Goal: Task Accomplishment & Management: Complete application form

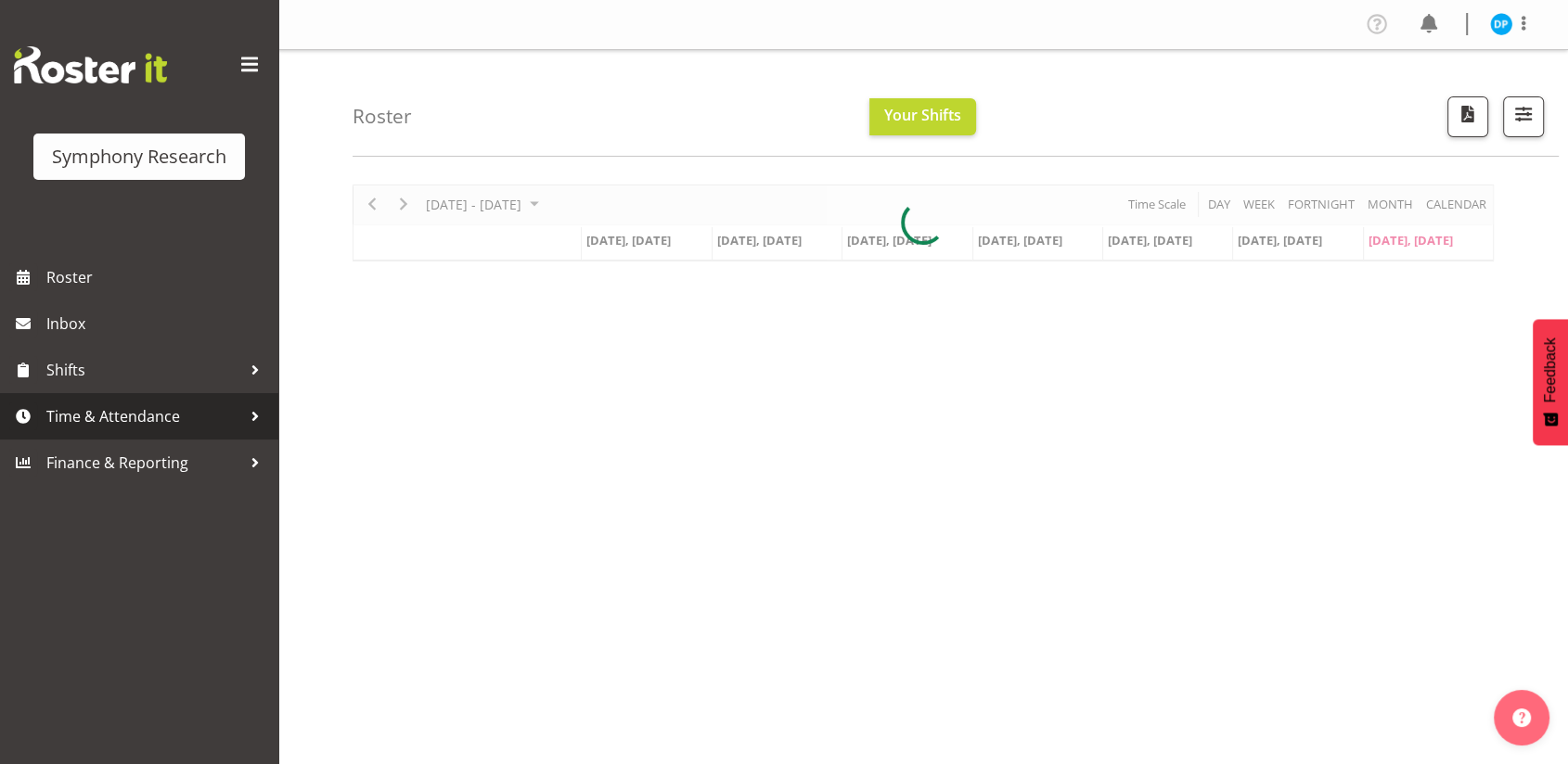
click at [150, 407] on span "Time & Attendance" at bounding box center [144, 416] width 195 height 28
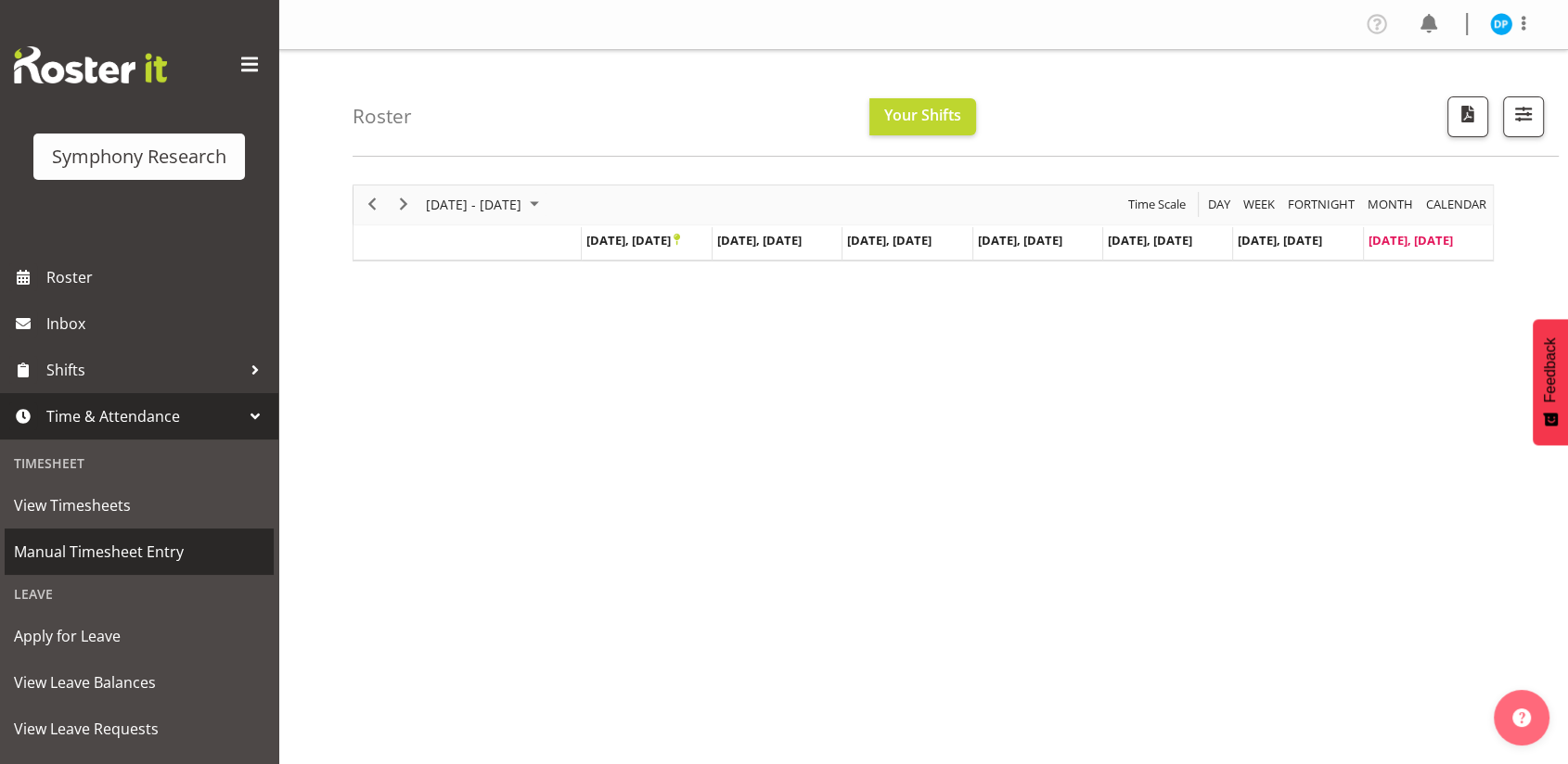
click at [132, 543] on span "Manual Timesheet Entry" at bounding box center [139, 552] width 250 height 28
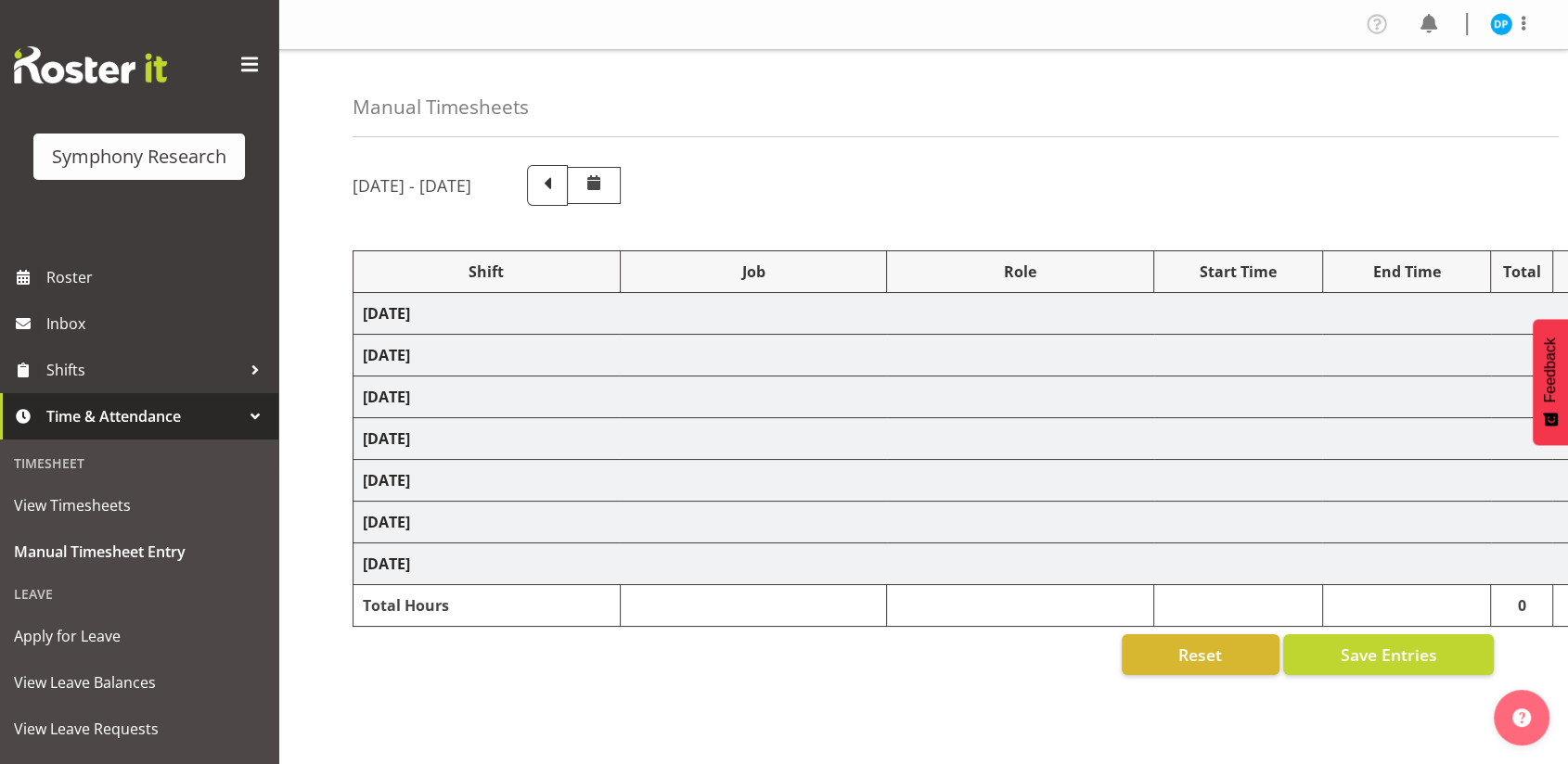
select select "48116"
select select "10527"
select select "47"
select select "57511"
select select "10499"
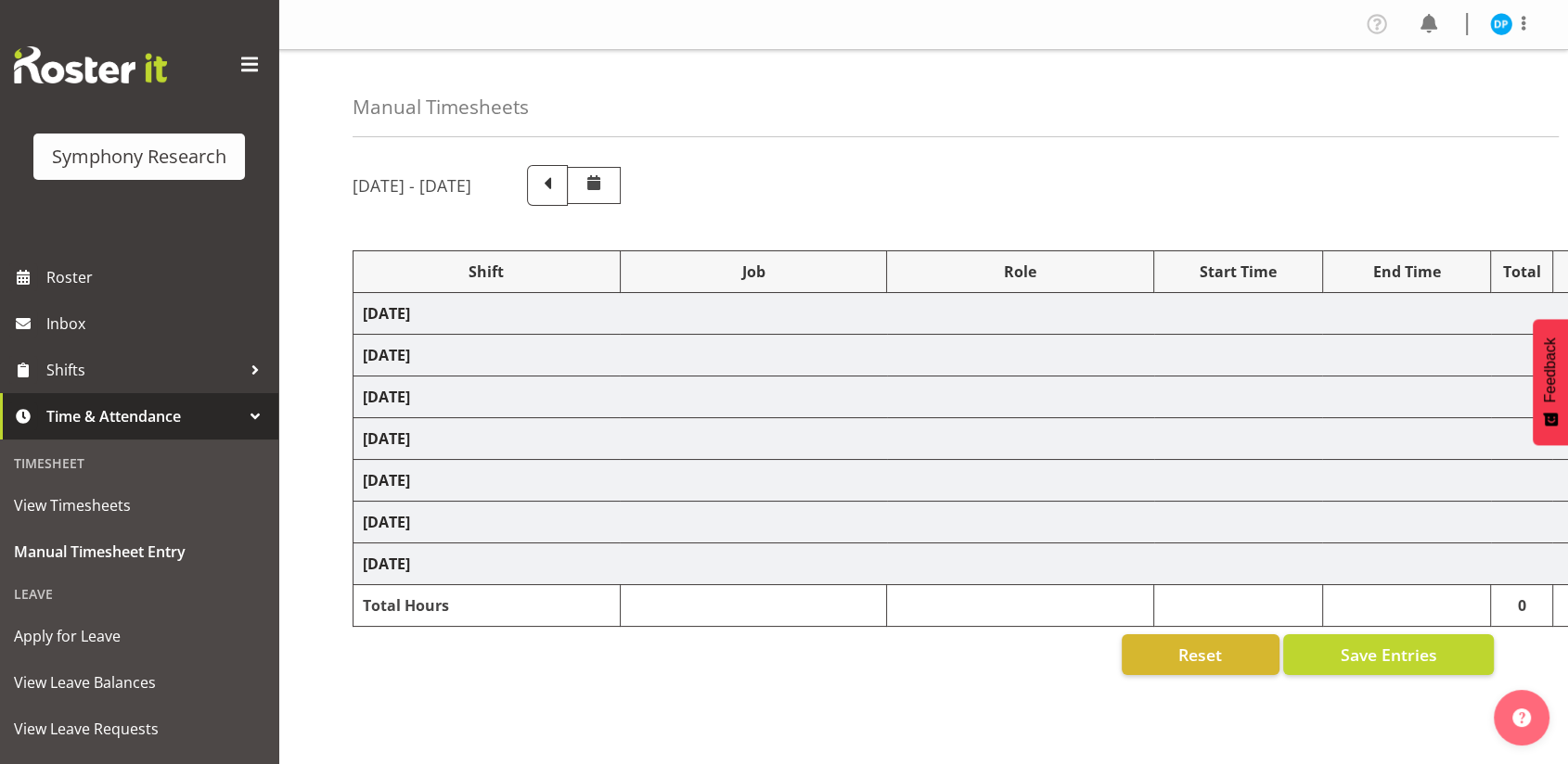
select select "47"
select select "11547"
select select "10499"
select select "47"
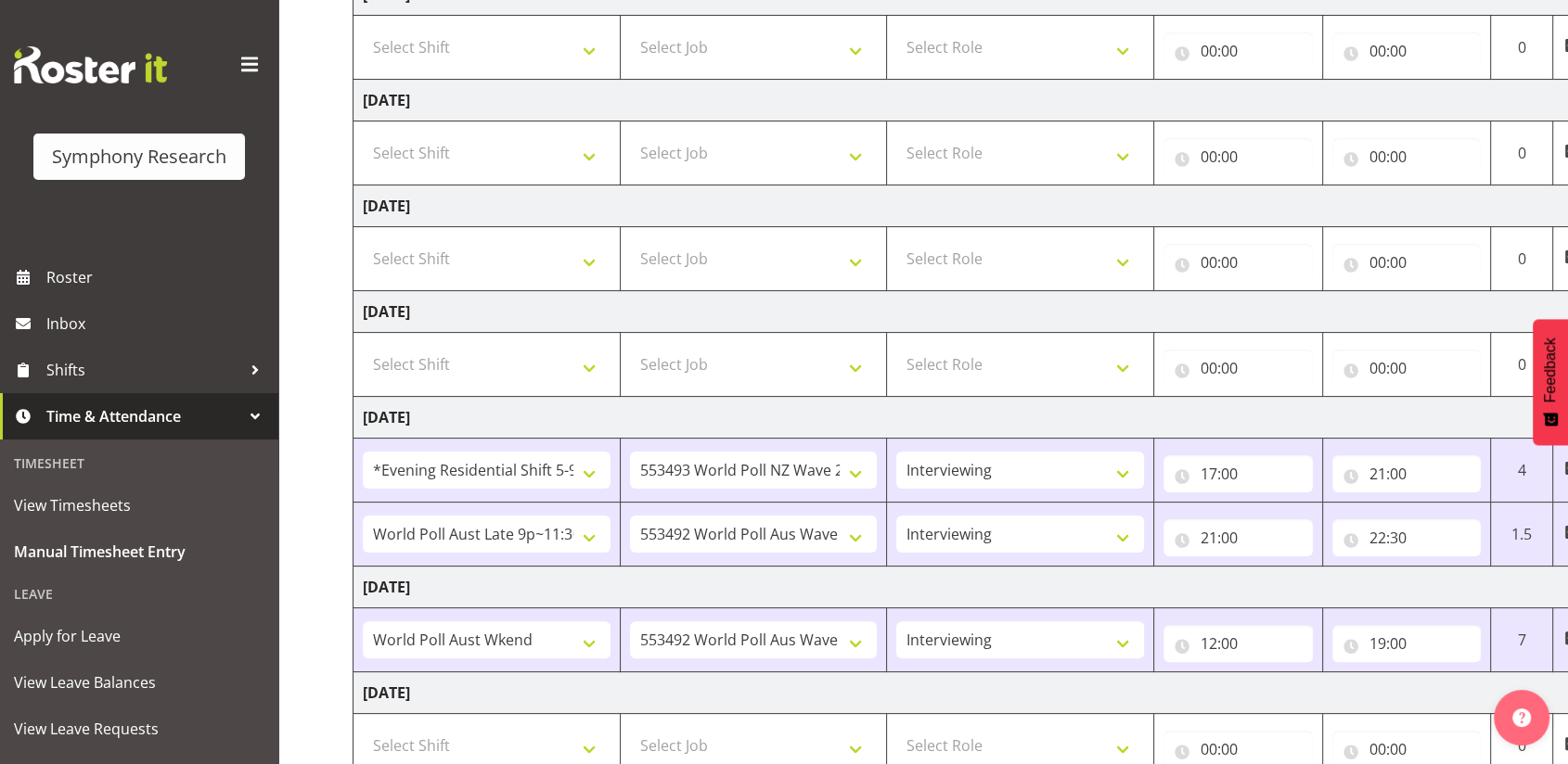
scroll to position [451, 0]
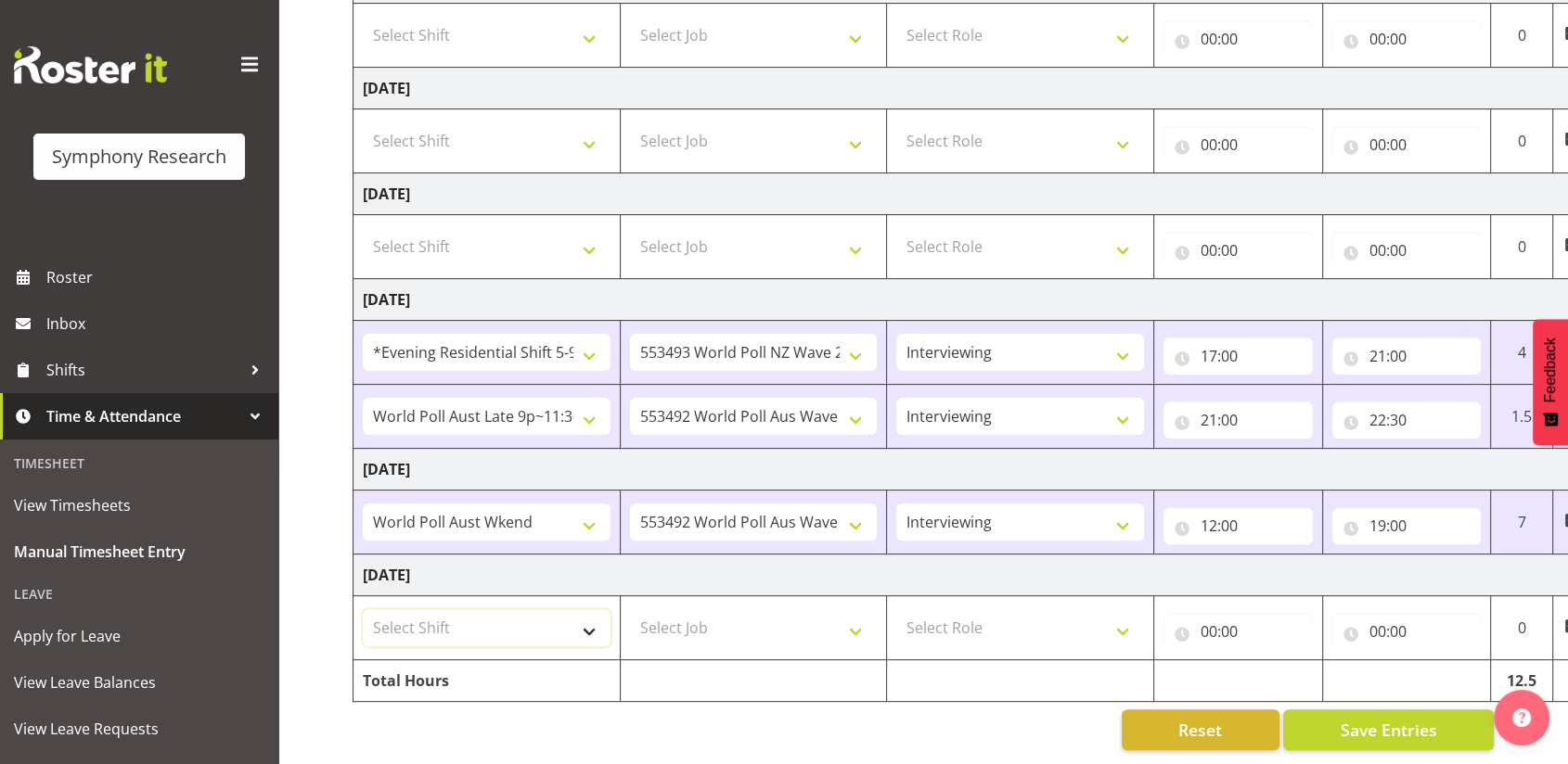
click at [586, 609] on select "Select Shift !!Weekend Residential (Roster IT Shift Label) *Business 9/10am ~ 4…" at bounding box center [486, 628] width 248 height 37
click at [490, 507] on select "!!Weekend Residential (Roster IT Shift Label) *Business 9/10am ~ 4:30pm *Busine…" at bounding box center [486, 522] width 248 height 37
click at [526, 618] on select "Select Shift !!Weekend Residential (Roster IT Shift Label) *Business 9/10am ~ 4…" at bounding box center [486, 628] width 248 height 37
select select "11547"
click at [363, 609] on select "Select Shift !!Weekend Residential (Roster IT Shift Label) *Business 9/10am ~ 4…" at bounding box center [486, 628] width 248 height 37
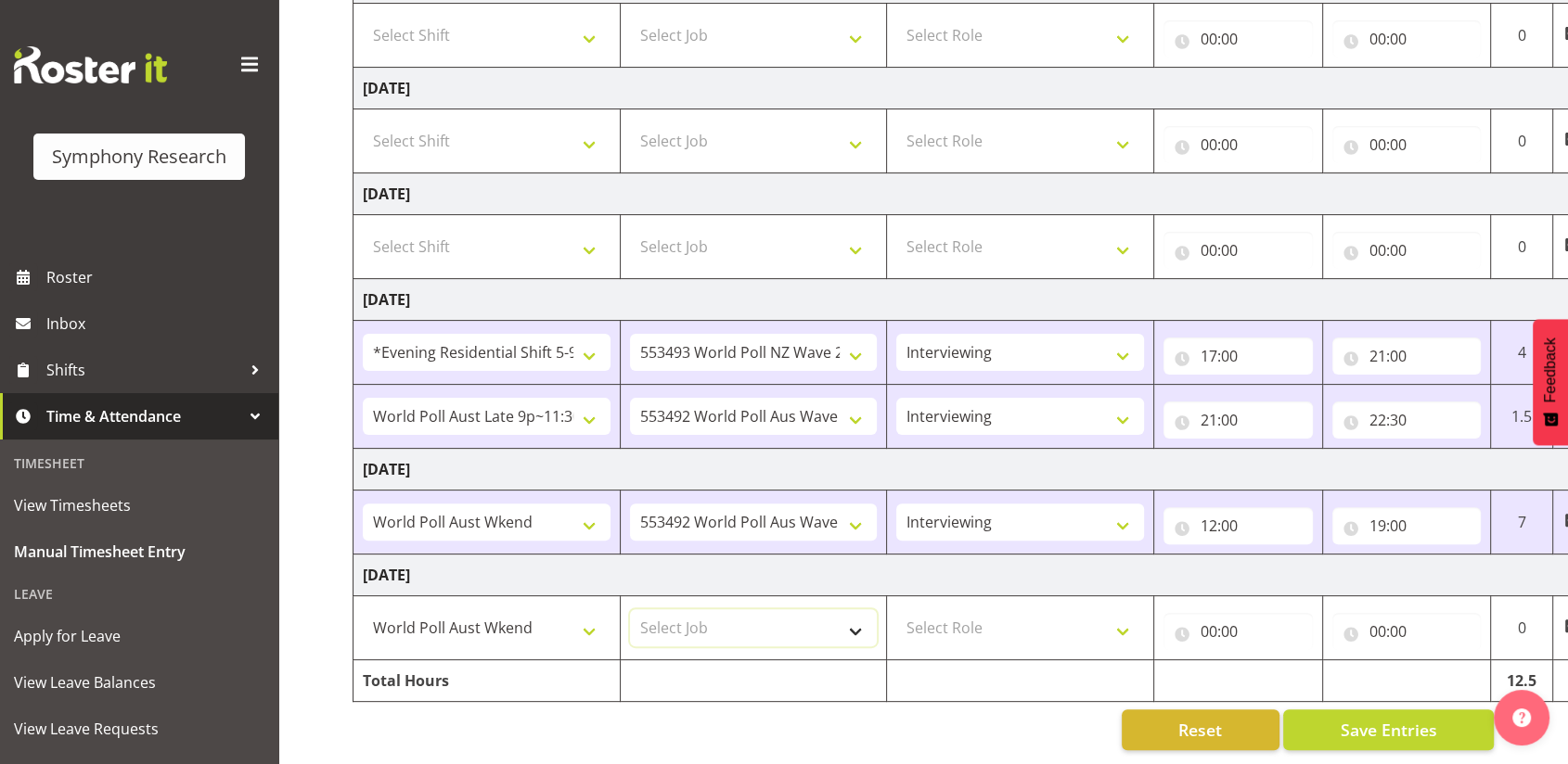
click at [699, 615] on select "Select Job 550060 IF Admin 553492 World Poll Aus Wave 2 Main 2025 553493 World …" at bounding box center [753, 628] width 248 height 37
select select "10499"
click at [630, 609] on select "Select Job 550060 IF Admin 553492 World Poll Aus Wave 2 Main 2025 553493 World …" at bounding box center [753, 628] width 248 height 37
click at [986, 614] on select "Select Role Briefing Interviewing" at bounding box center [1020, 628] width 248 height 37
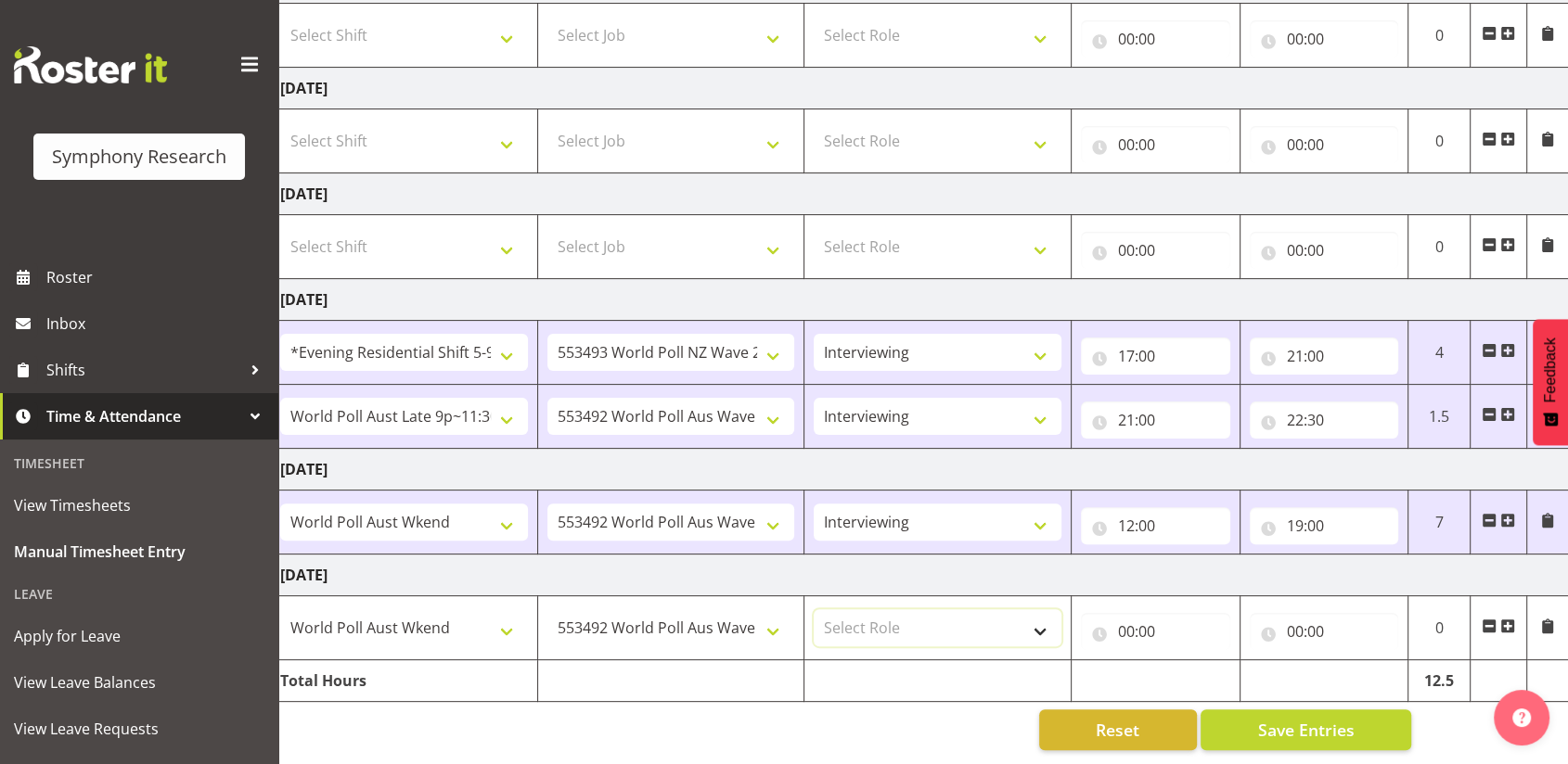
click at [922, 618] on select "Select Role Briefing Interviewing" at bounding box center [937, 628] width 248 height 37
select select "47"
click at [814, 609] on select "Select Role Briefing Interviewing" at bounding box center [937, 628] width 248 height 37
click at [1131, 613] on input "00:00" at bounding box center [1155, 632] width 149 height 37
click at [1215, 663] on select "00 01 02 03 04 05 06 07 08 09 10 11 12 13 14 15 16 17 18 19 20 21 22 23" at bounding box center [1207, 680] width 41 height 37
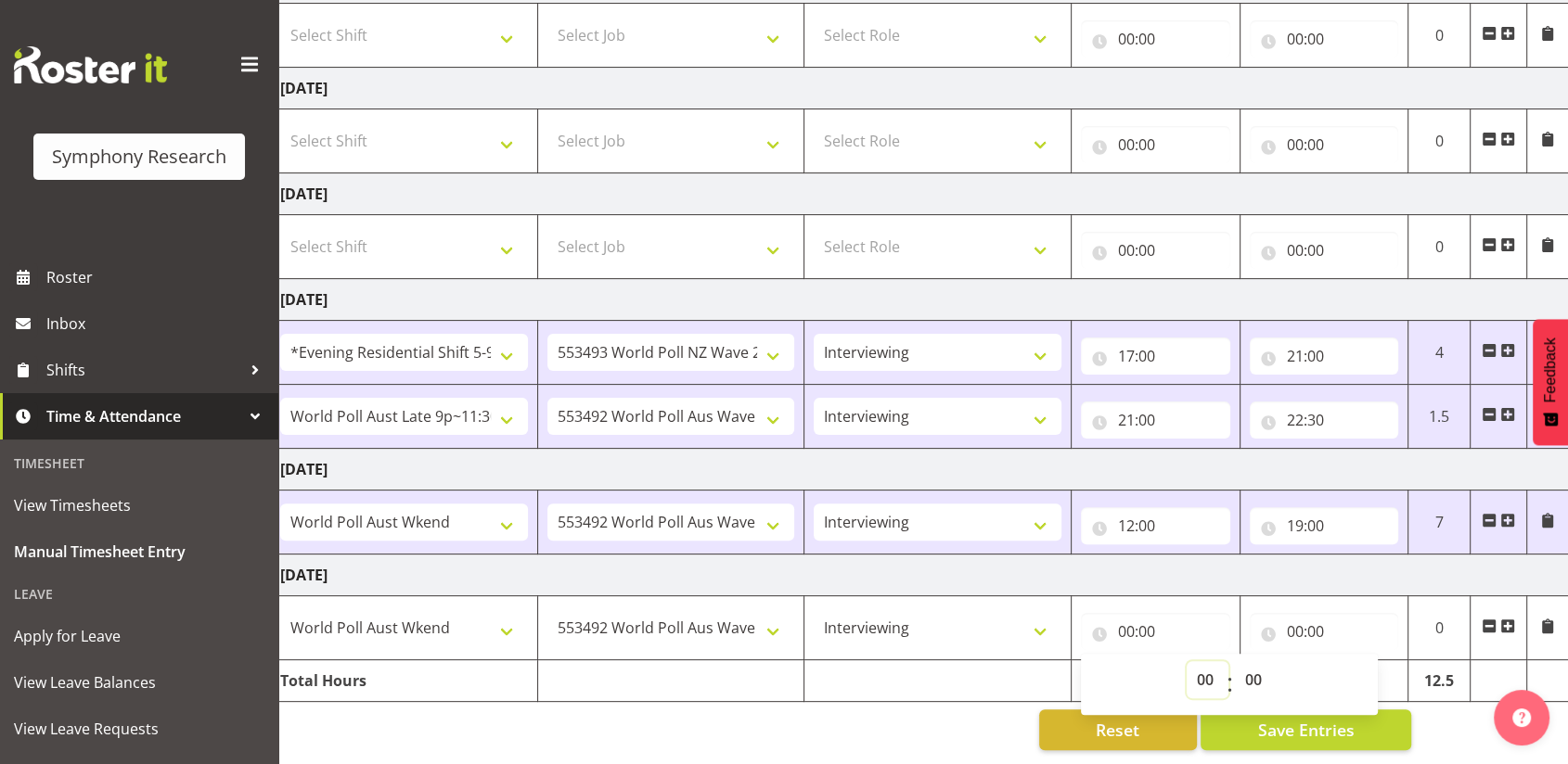
select select "12"
click at [1186, 661] on select "00 01 02 03 04 05 06 07 08 09 10 11 12 13 14 15 16 17 18 19 20 21 22 23" at bounding box center [1207, 680] width 41 height 37
type input "12:00"
click at [1295, 618] on input "00:00" at bounding box center [1323, 632] width 149 height 37
click at [1378, 666] on select "00 01 02 03 04 05 06 07 08 09 10 11 12 13 14 15 16 17 18 19 20 21 22 23" at bounding box center [1376, 680] width 41 height 37
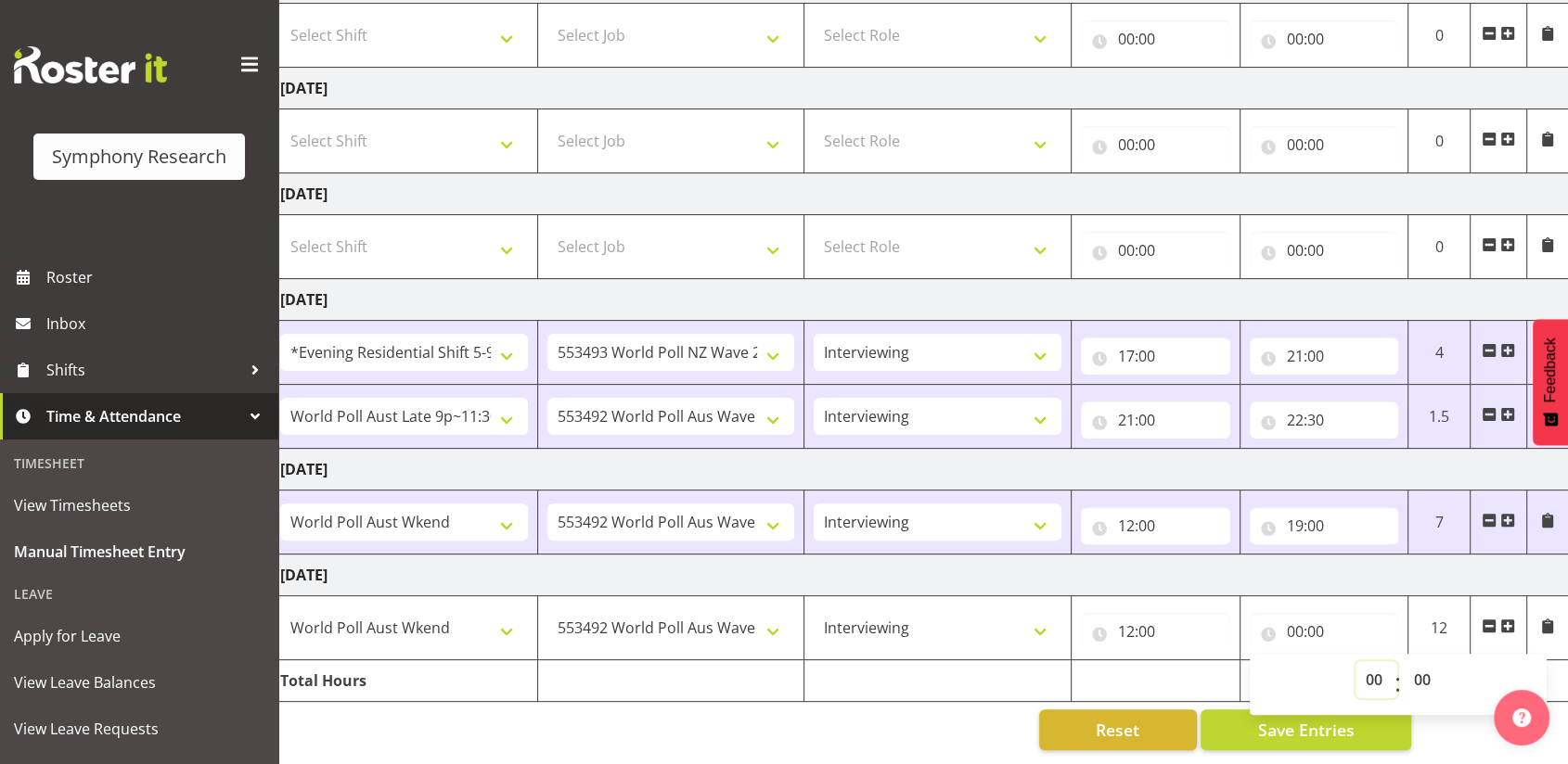
select select "19"
click at [1355, 661] on select "00 01 02 03 04 05 06 07 08 09 10 11 12 13 14 15 16 17 18 19 20 21 22 23" at bounding box center [1376, 680] width 41 height 37
type input "19:00"
click at [1244, 715] on button "Save Entries" at bounding box center [1306, 729] width 211 height 40
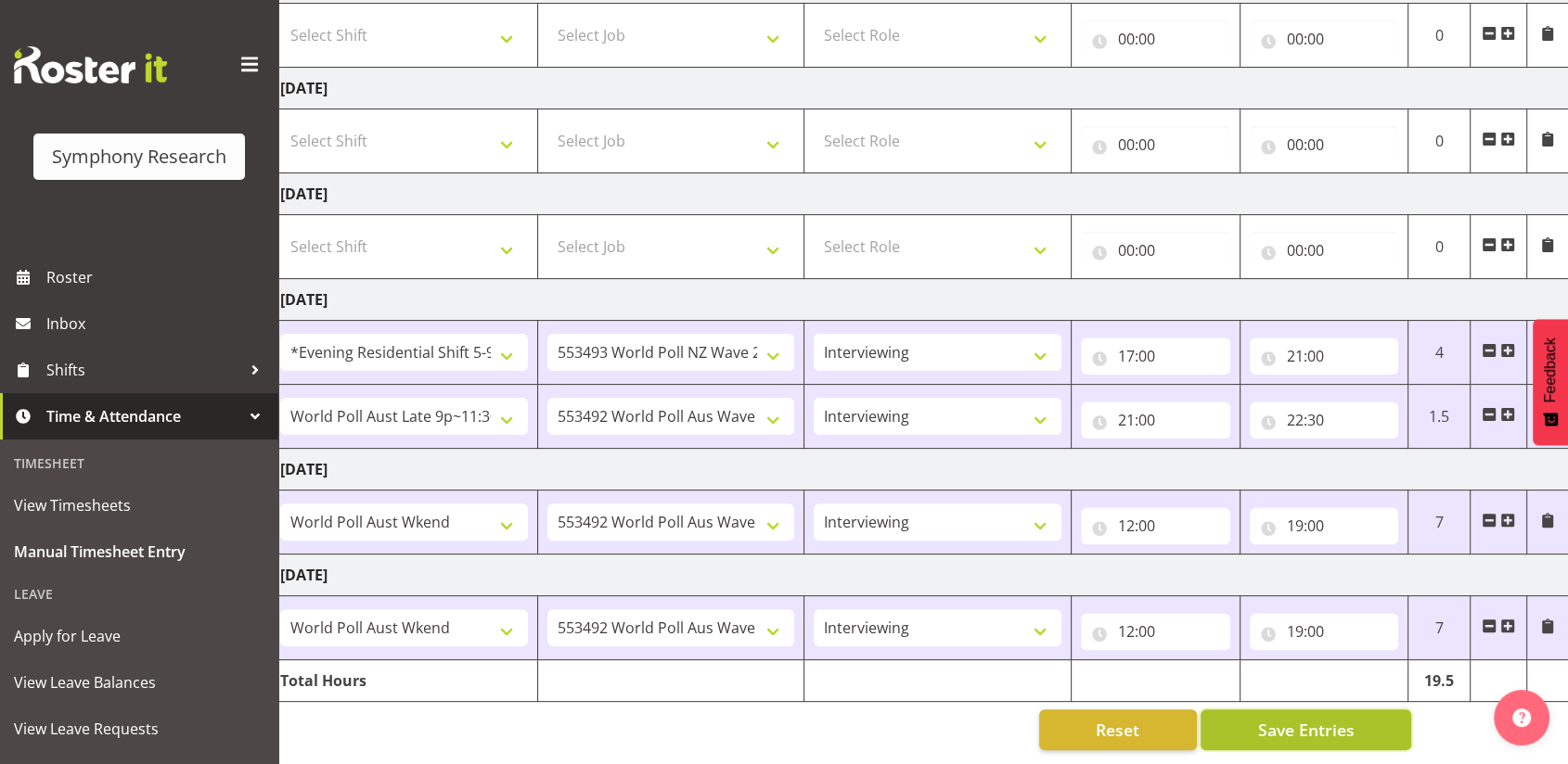
click at [1253, 713] on button "Save Entries" at bounding box center [1306, 729] width 211 height 40
click at [1254, 715] on button "Save Entries" at bounding box center [1306, 729] width 211 height 40
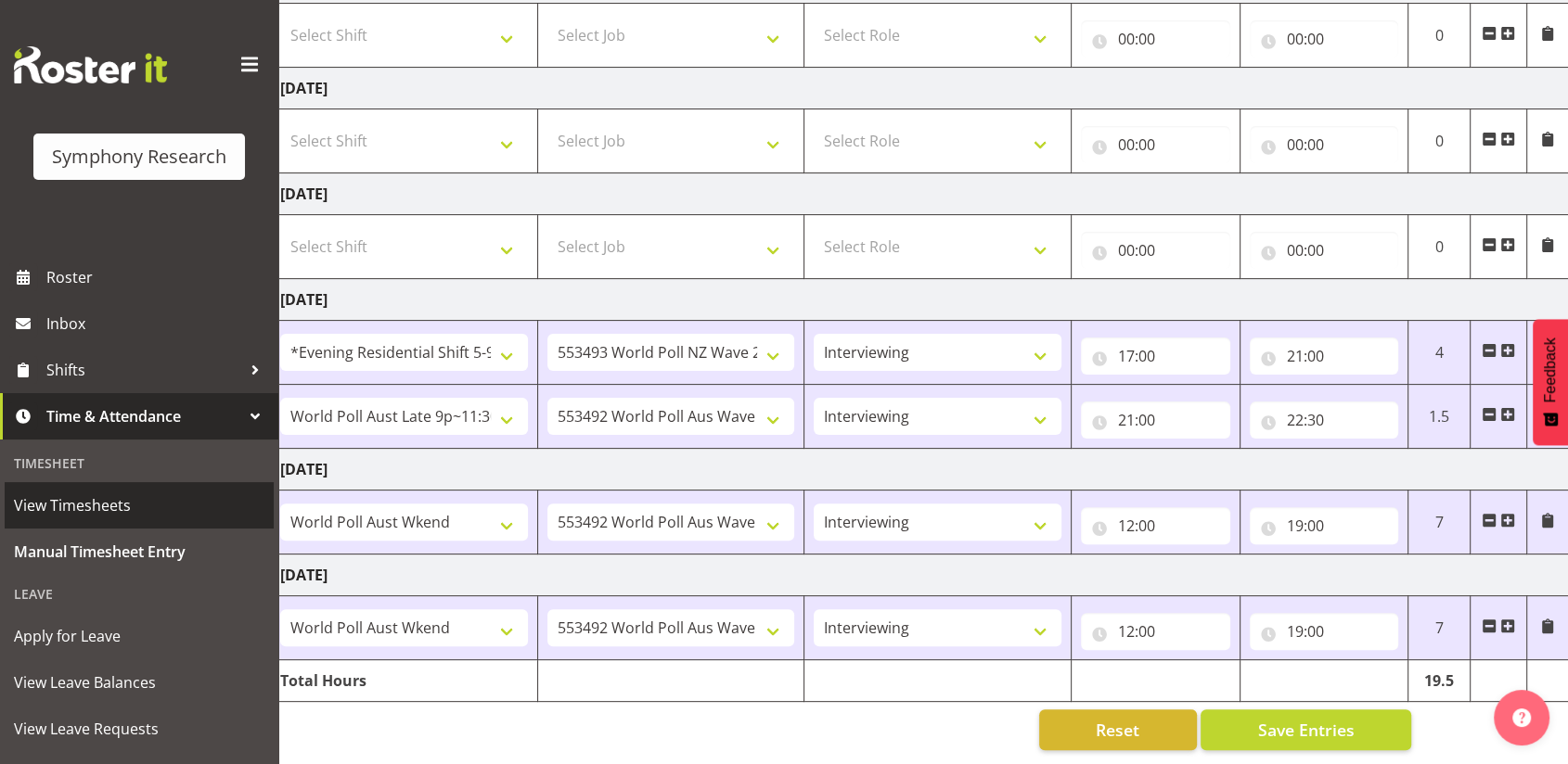
click at [98, 507] on span "View Timesheets" at bounding box center [139, 506] width 250 height 28
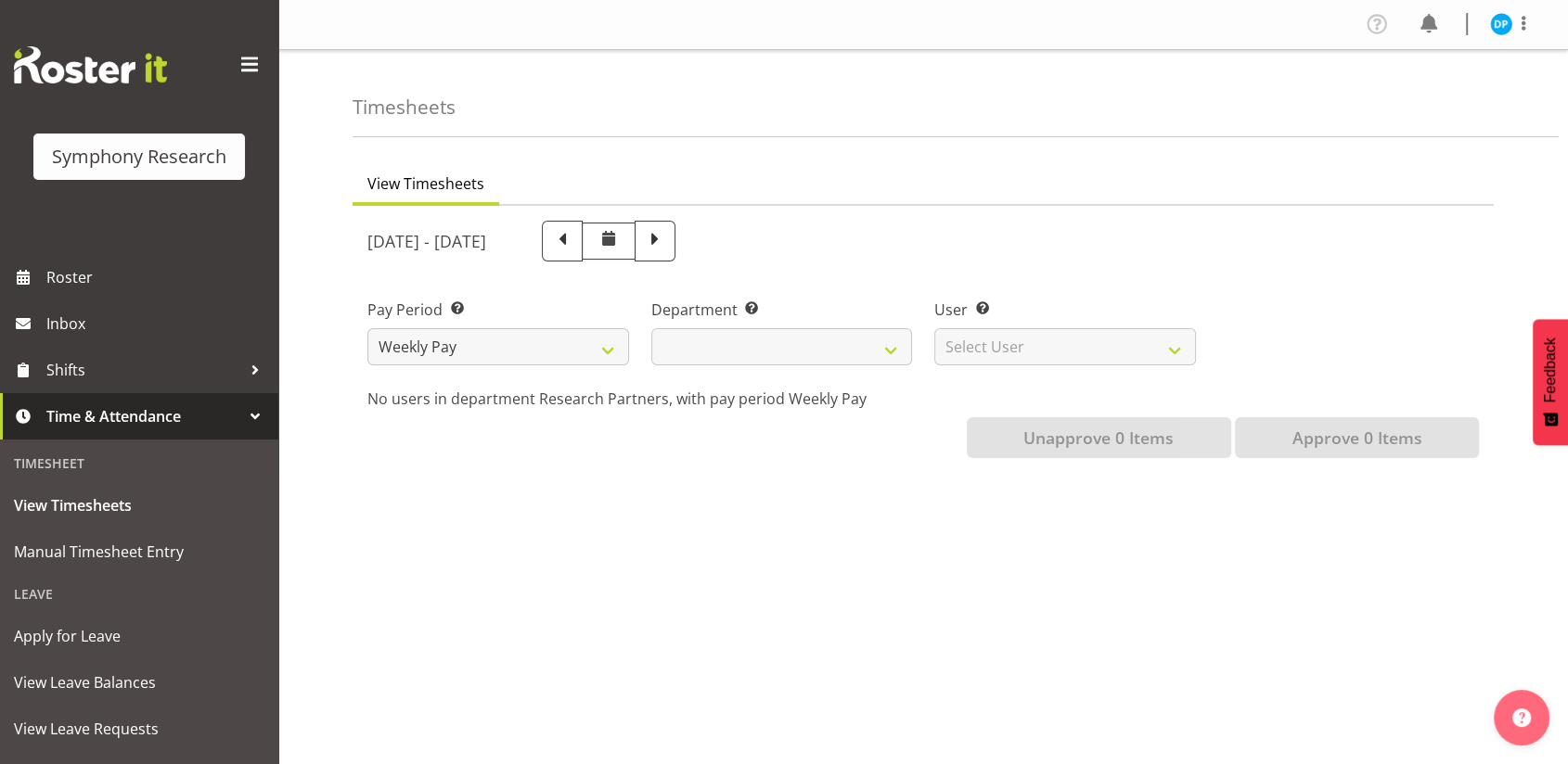
select select
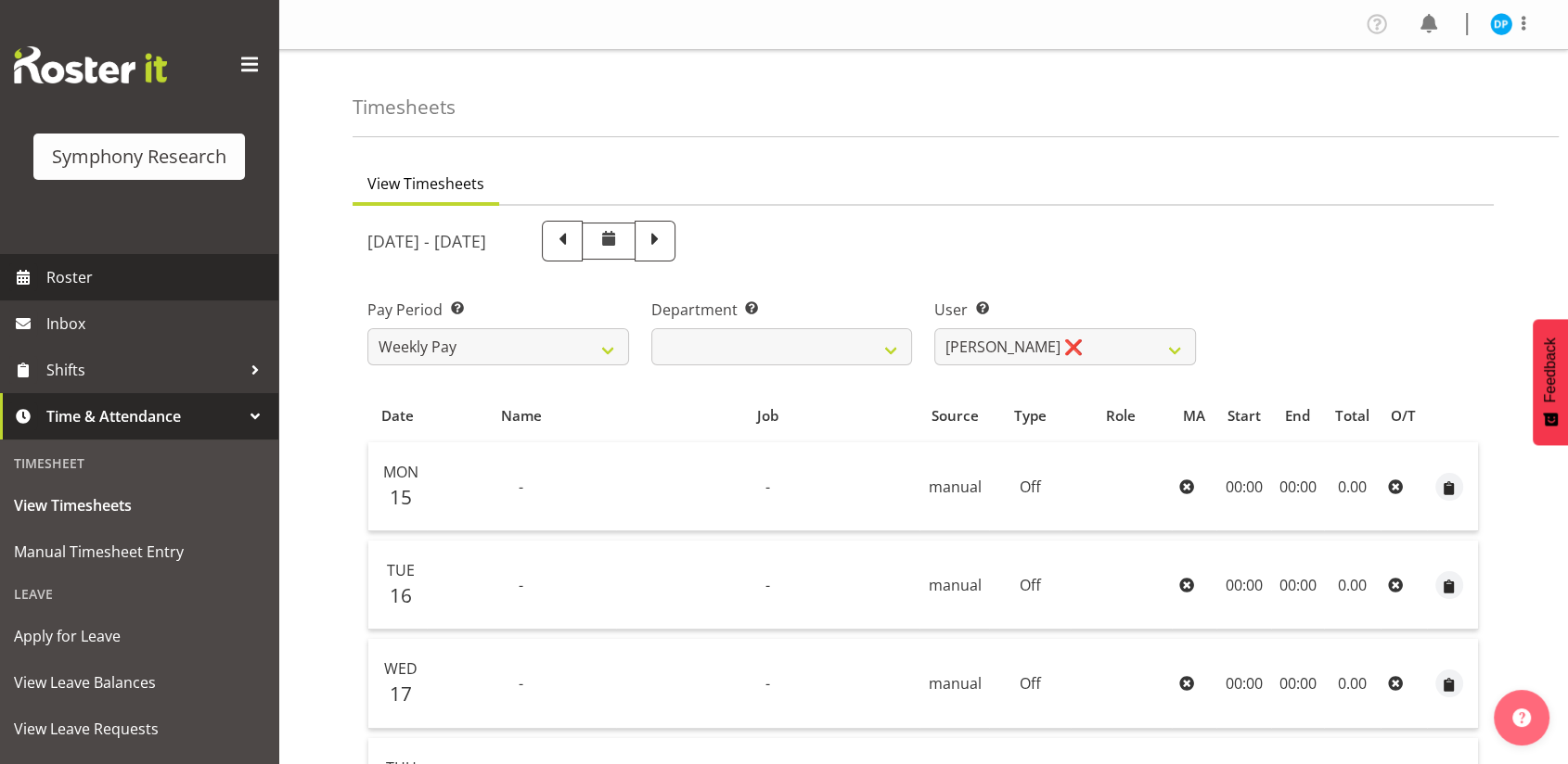
click at [136, 263] on span "Roster" at bounding box center [158, 277] width 223 height 28
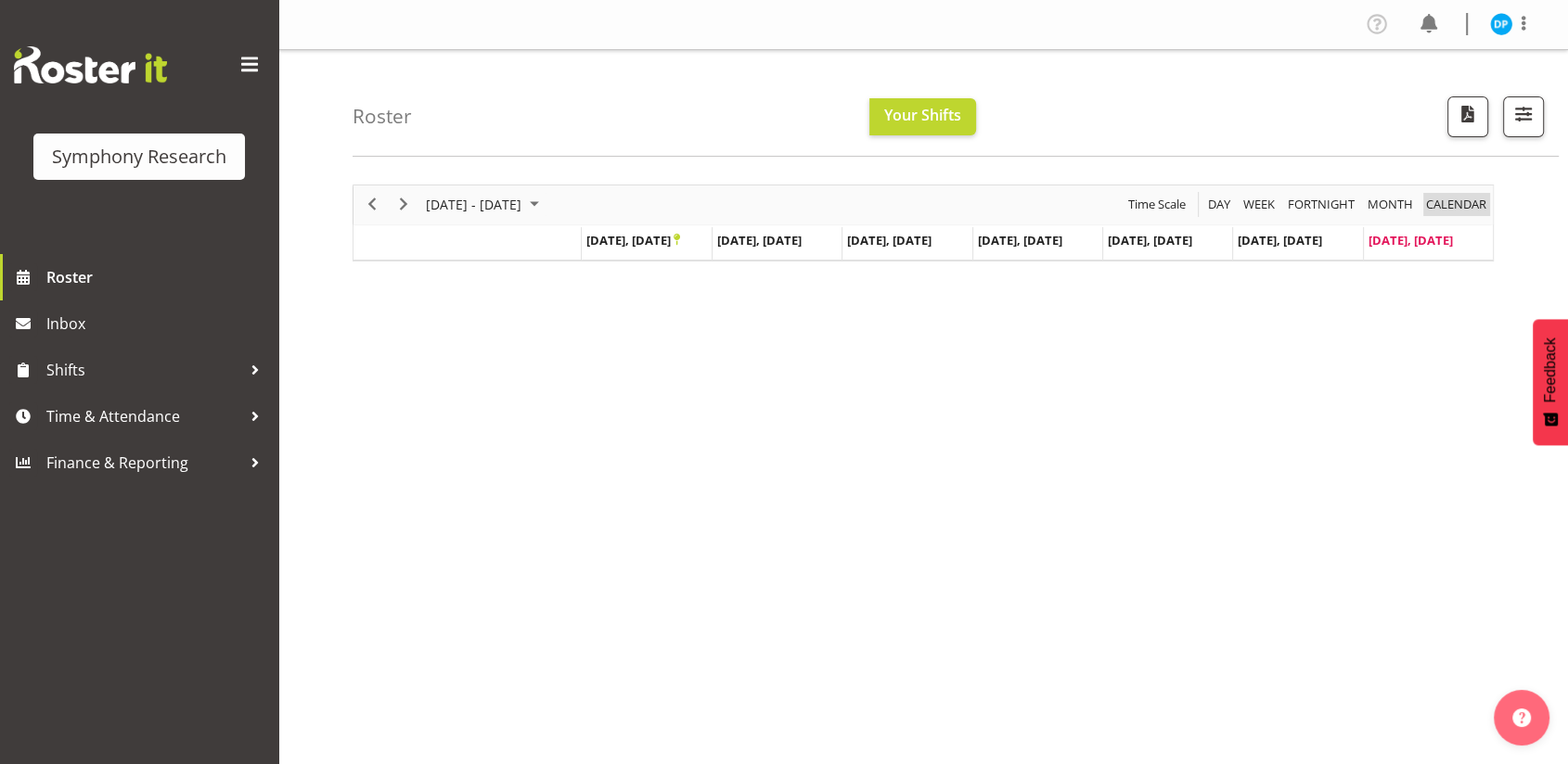
click at [1454, 202] on span "calendar" at bounding box center [1456, 205] width 64 height 24
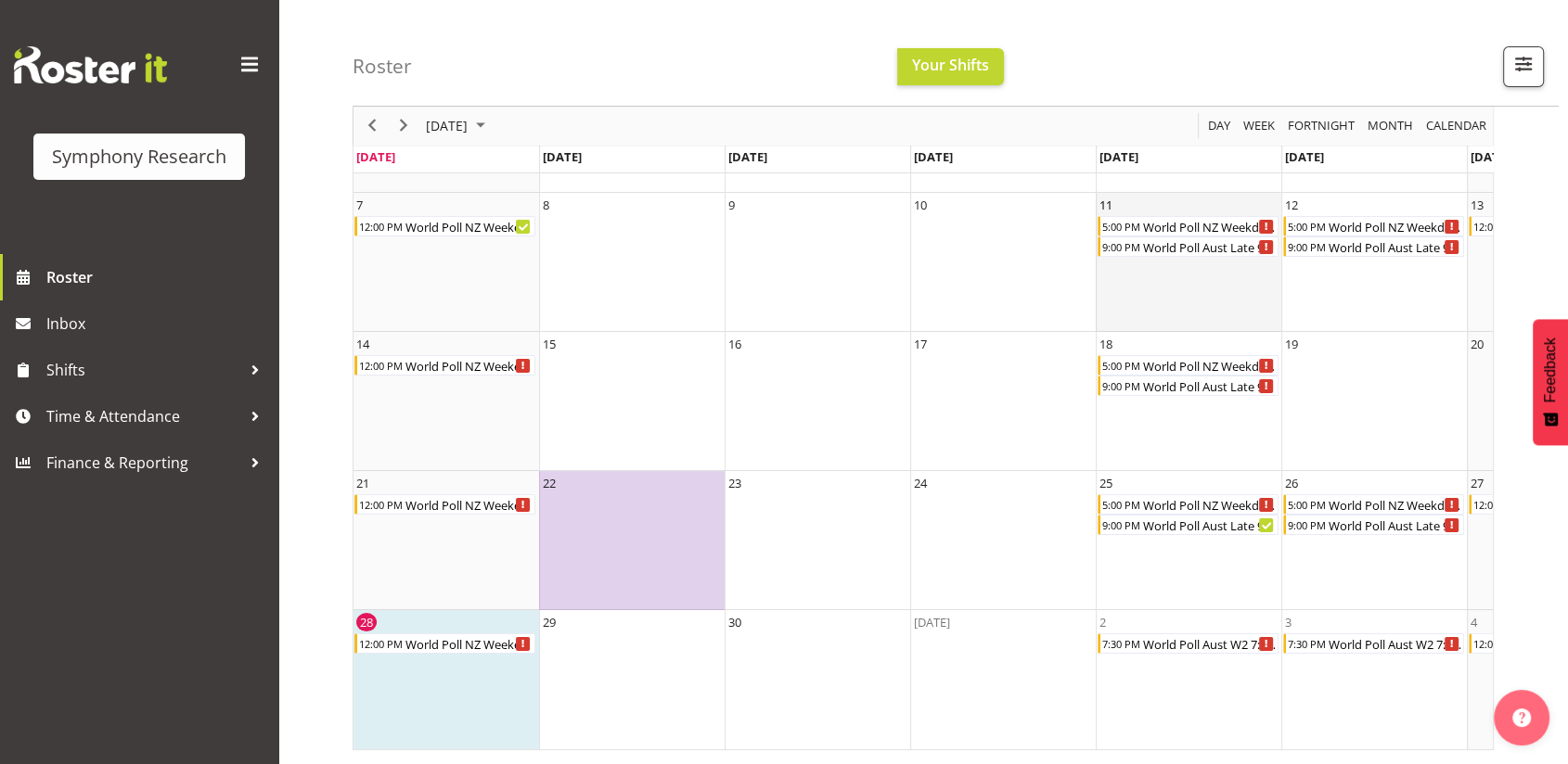
scroll to position [0, 159]
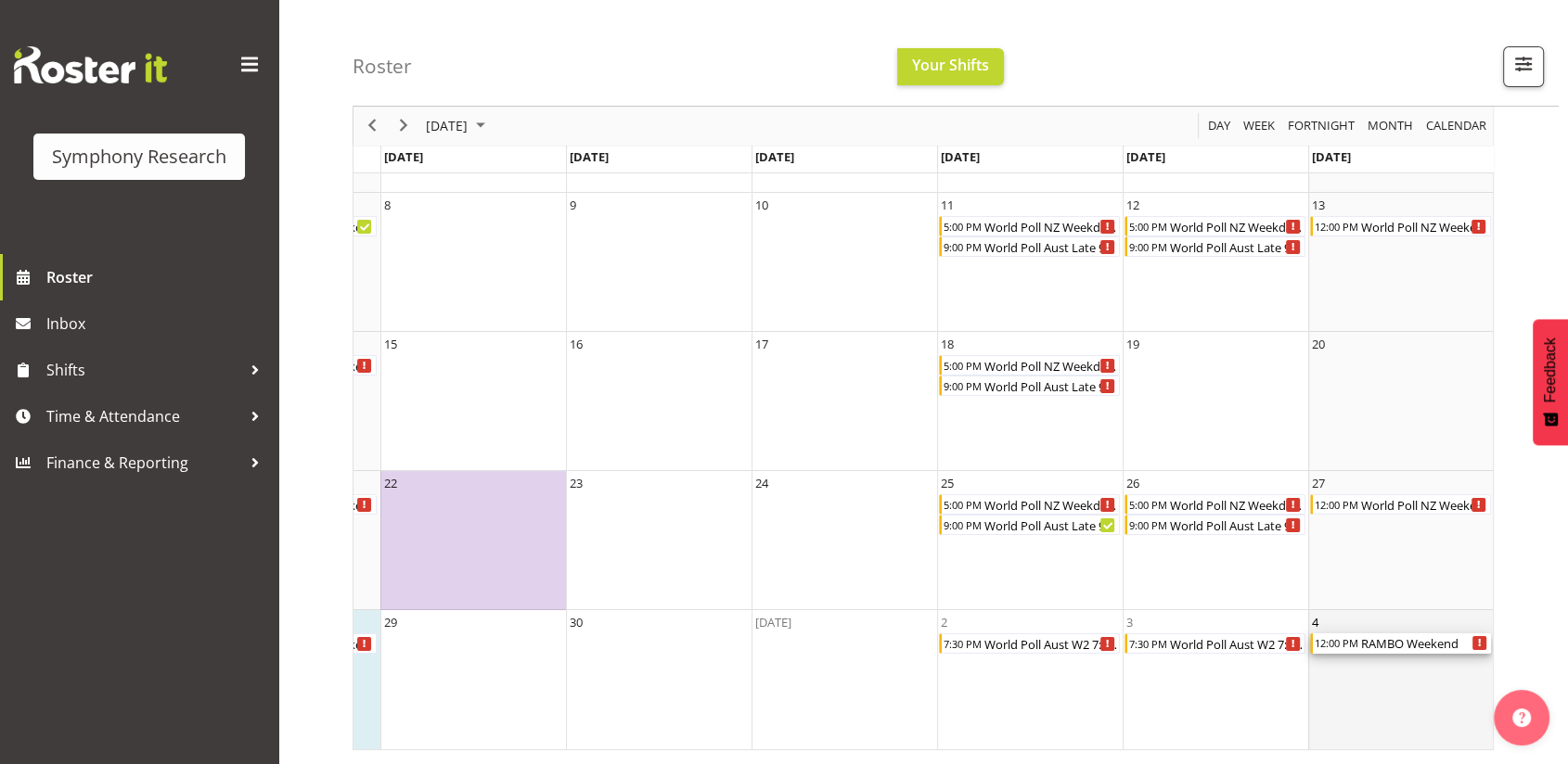
click at [1378, 636] on div "RAMBO Weekend" at bounding box center [1425, 644] width 132 height 21
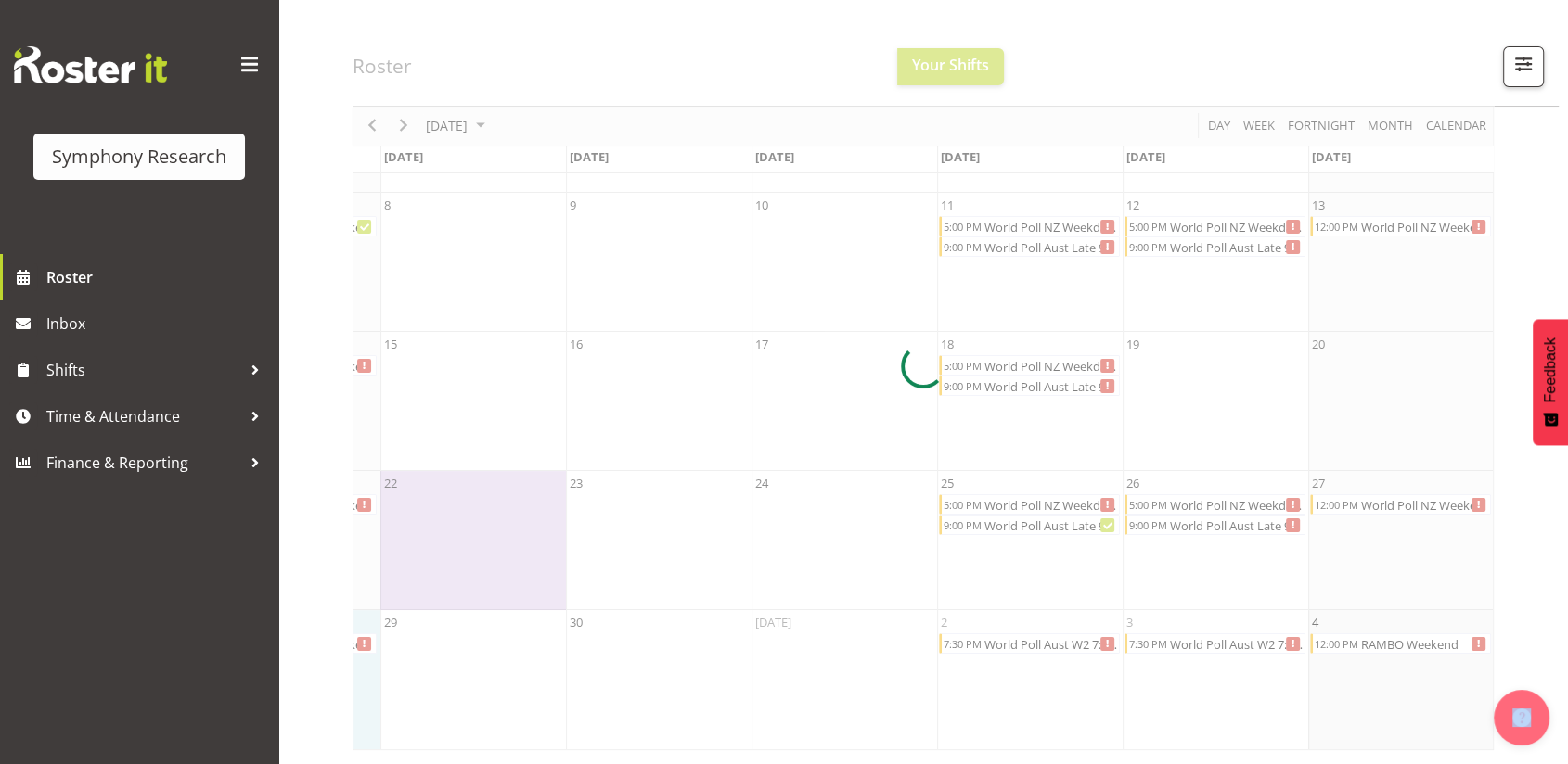
click at [1378, 636] on div at bounding box center [922, 367] width 1141 height 767
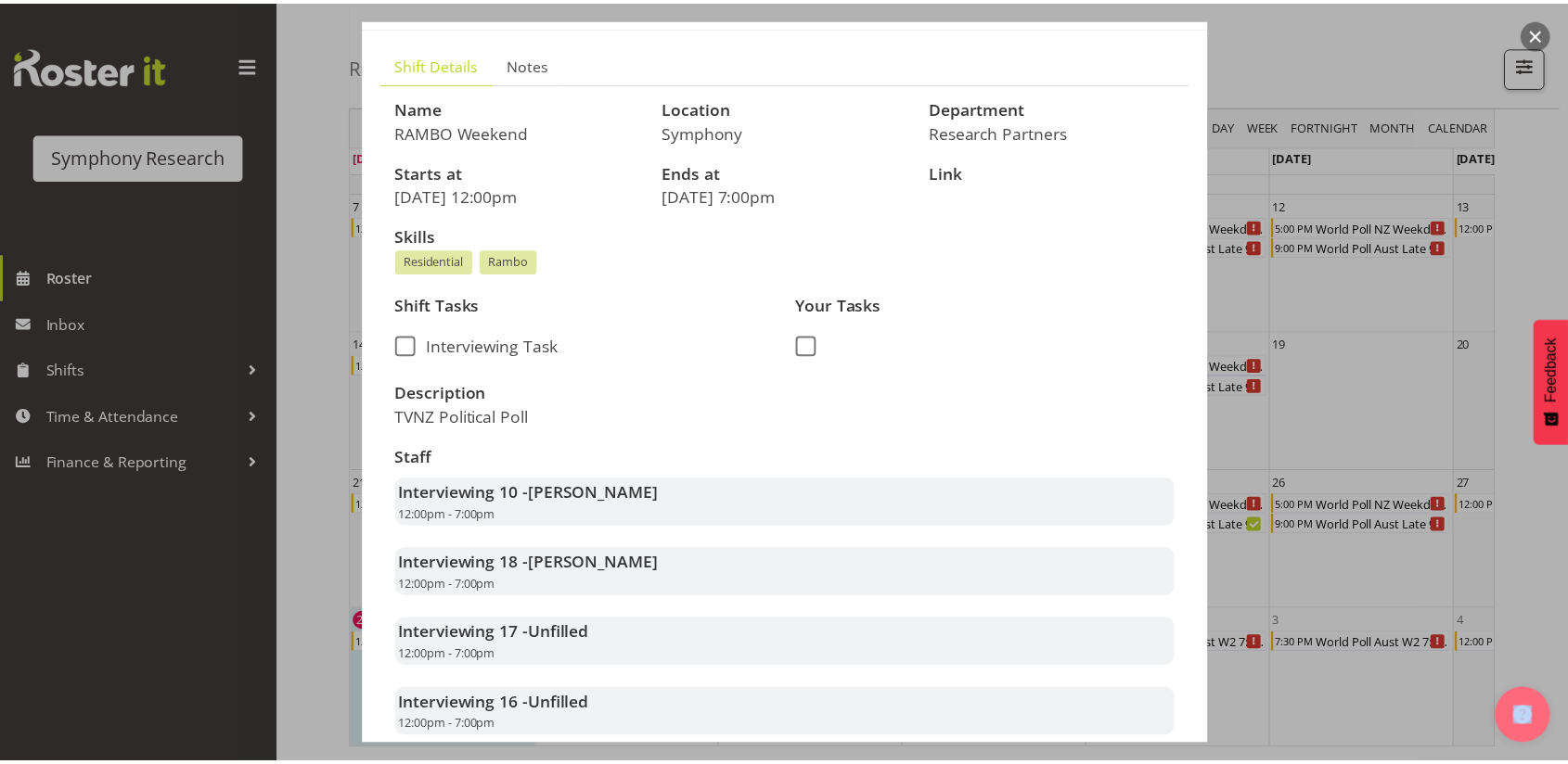
scroll to position [0, 0]
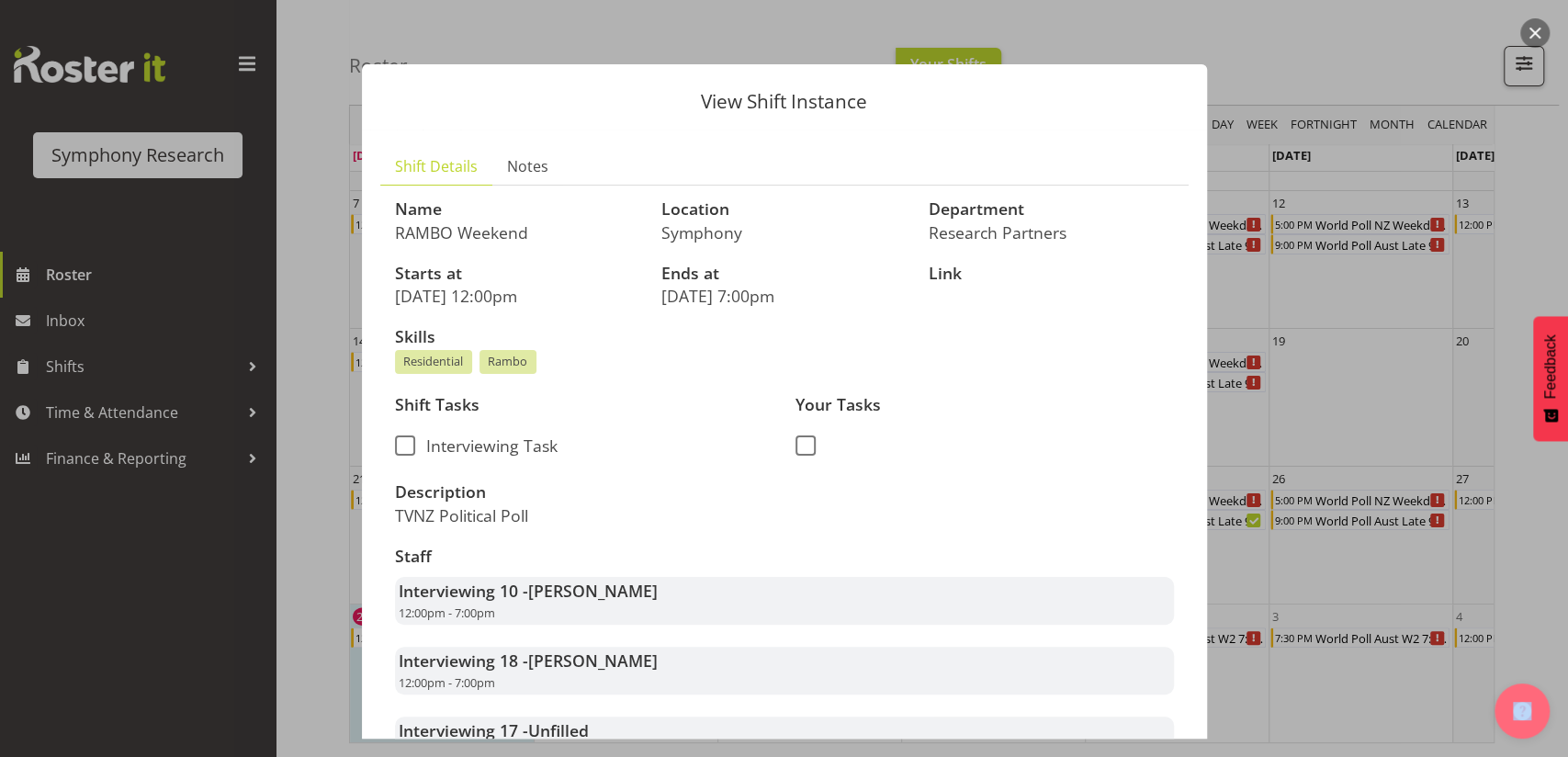
click at [1530, 36] on button "button" at bounding box center [1535, 33] width 29 height 29
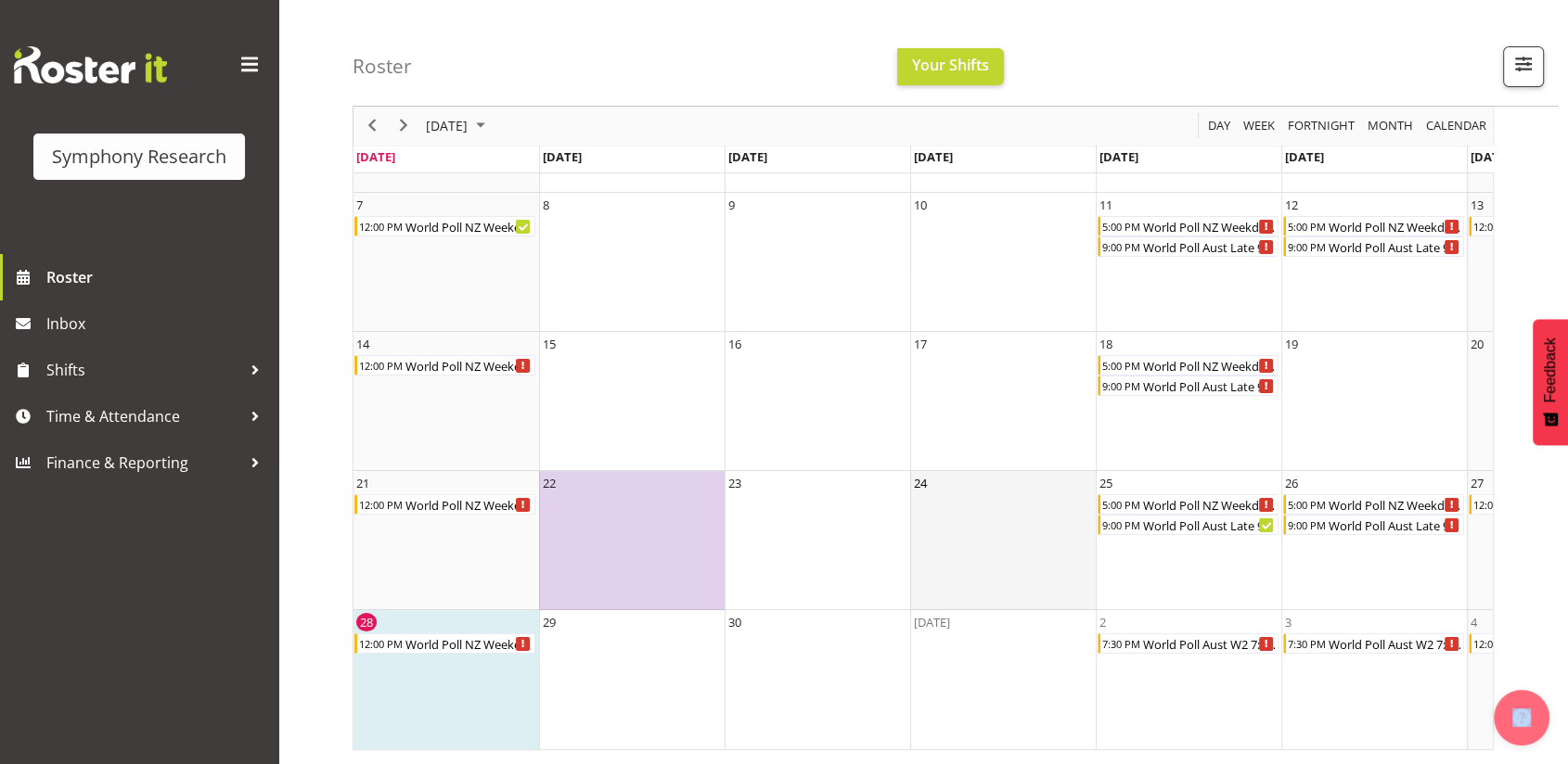
scroll to position [0, 159]
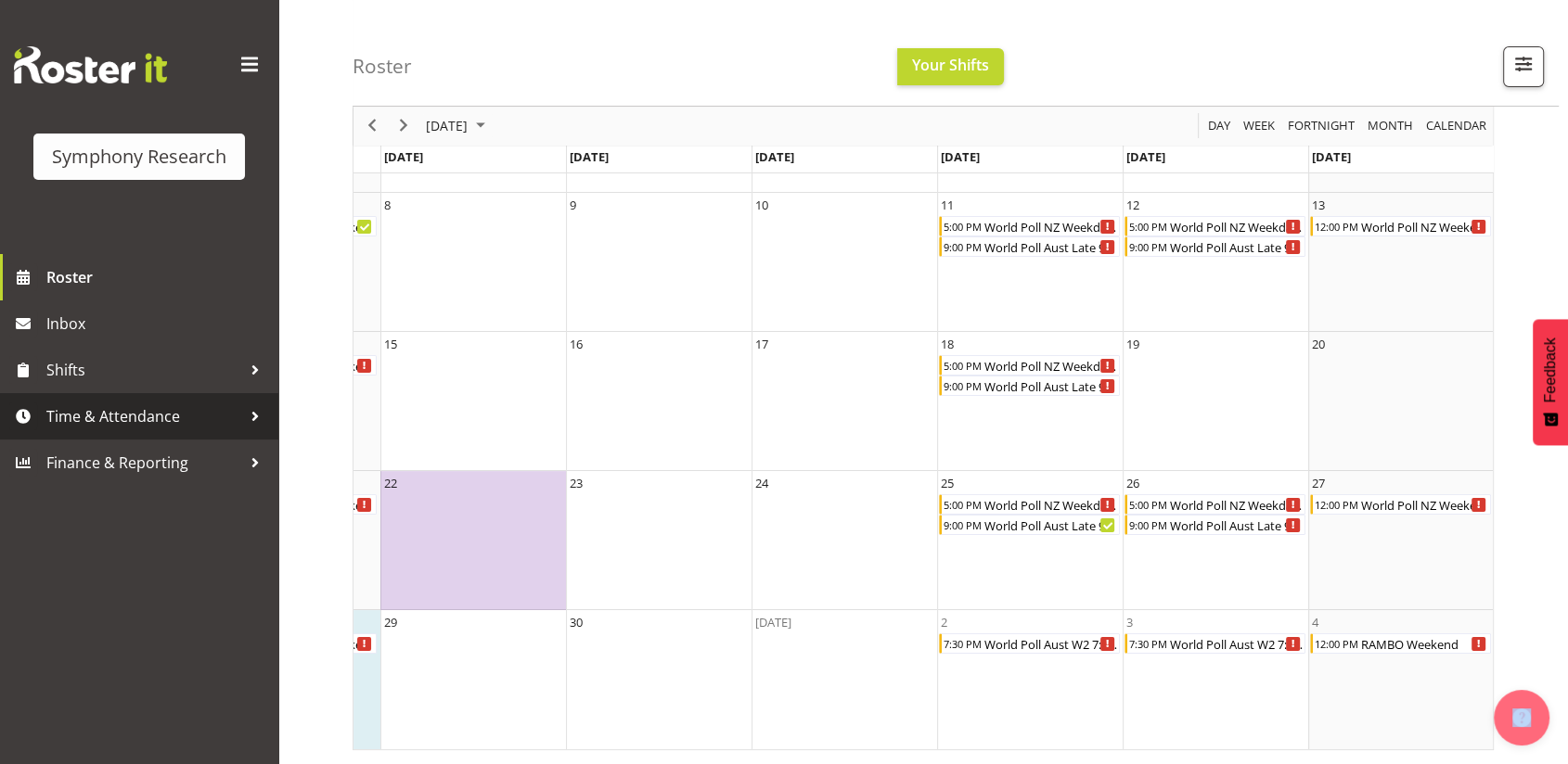
click at [125, 416] on span "Time & Attendance" at bounding box center [144, 416] width 195 height 28
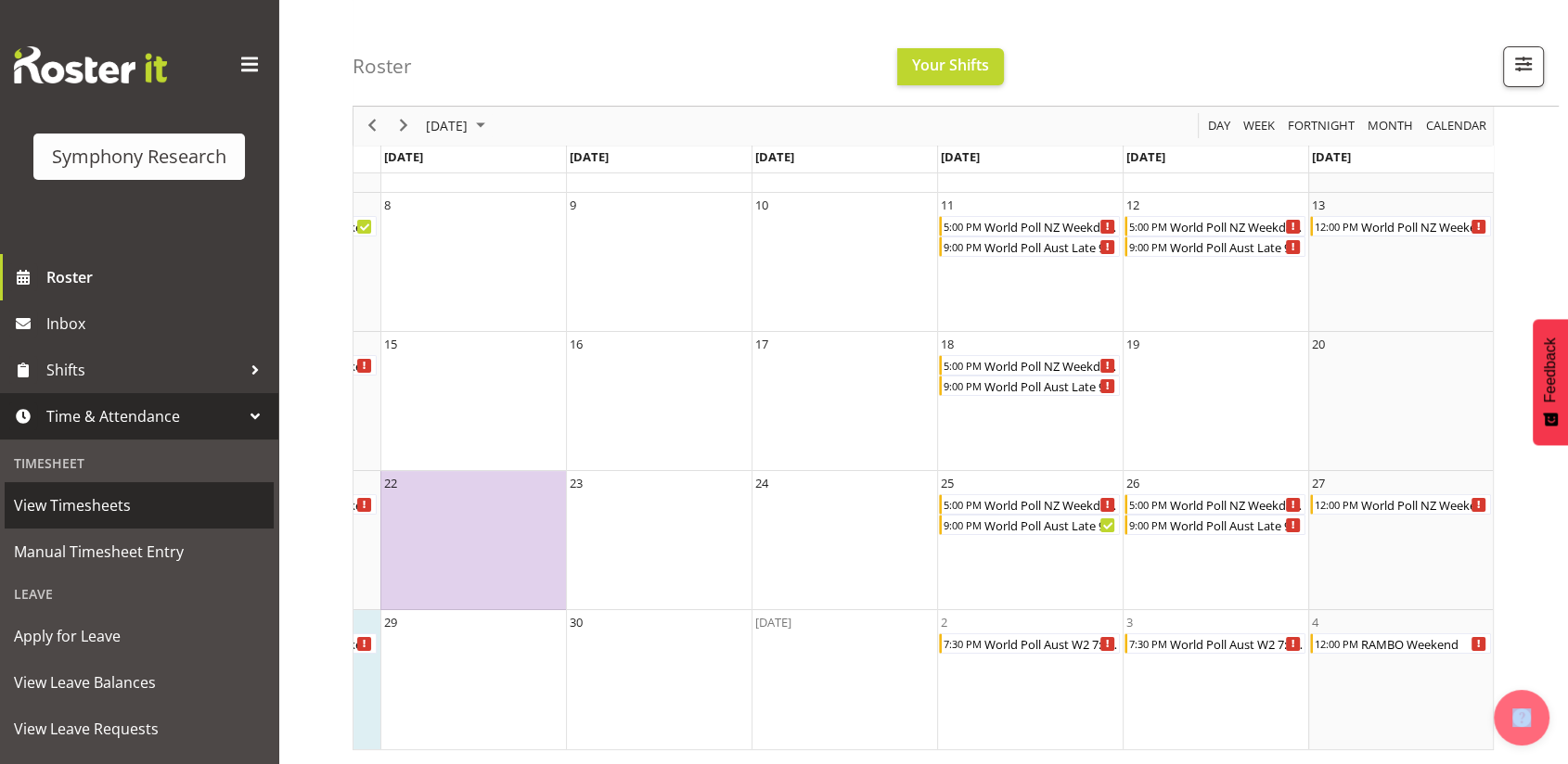
click at [116, 508] on span "View Timesheets" at bounding box center [139, 506] width 250 height 28
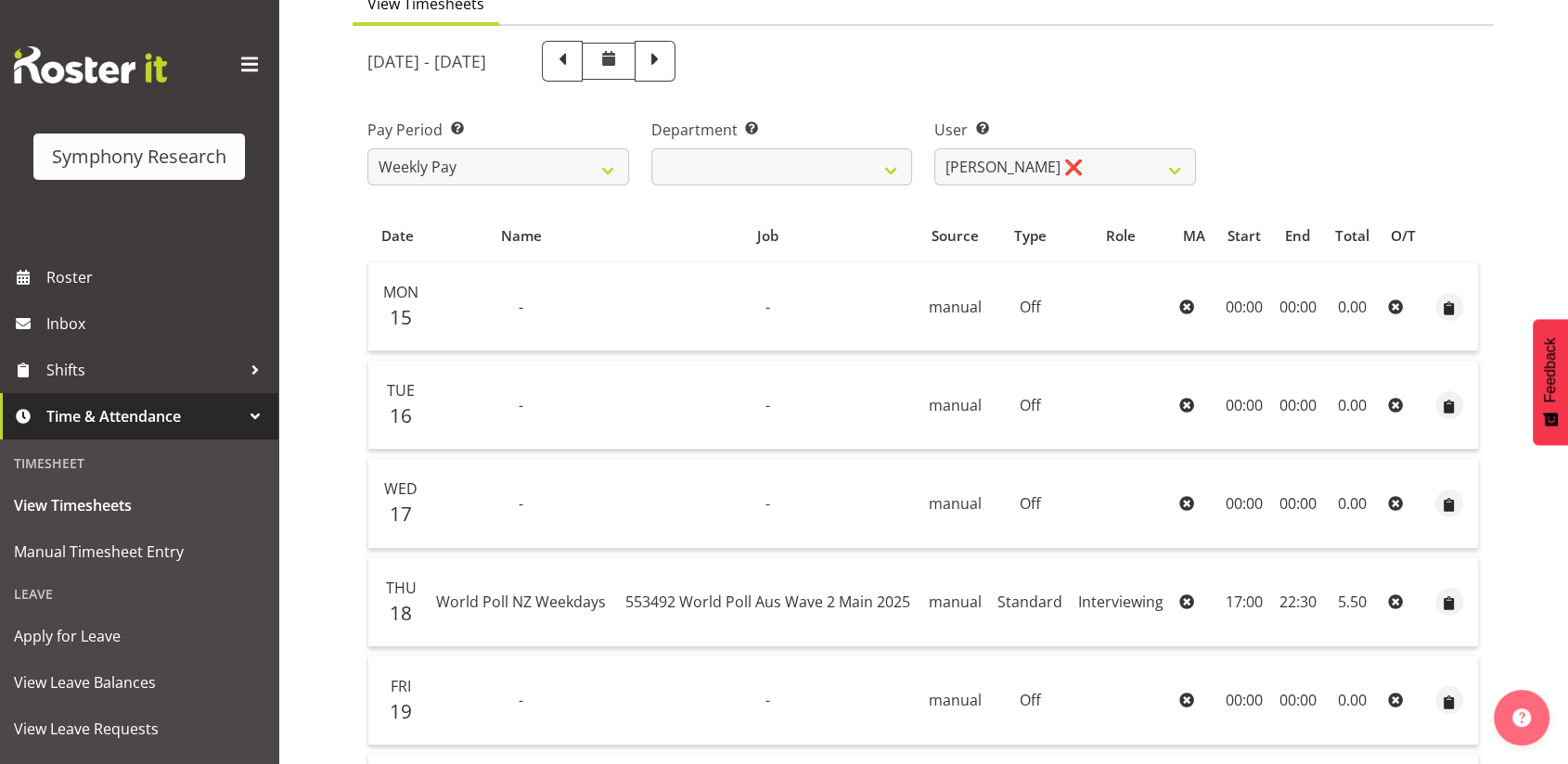
scroll to position [178, 0]
click at [667, 68] on span at bounding box center [655, 61] width 24 height 24
select select
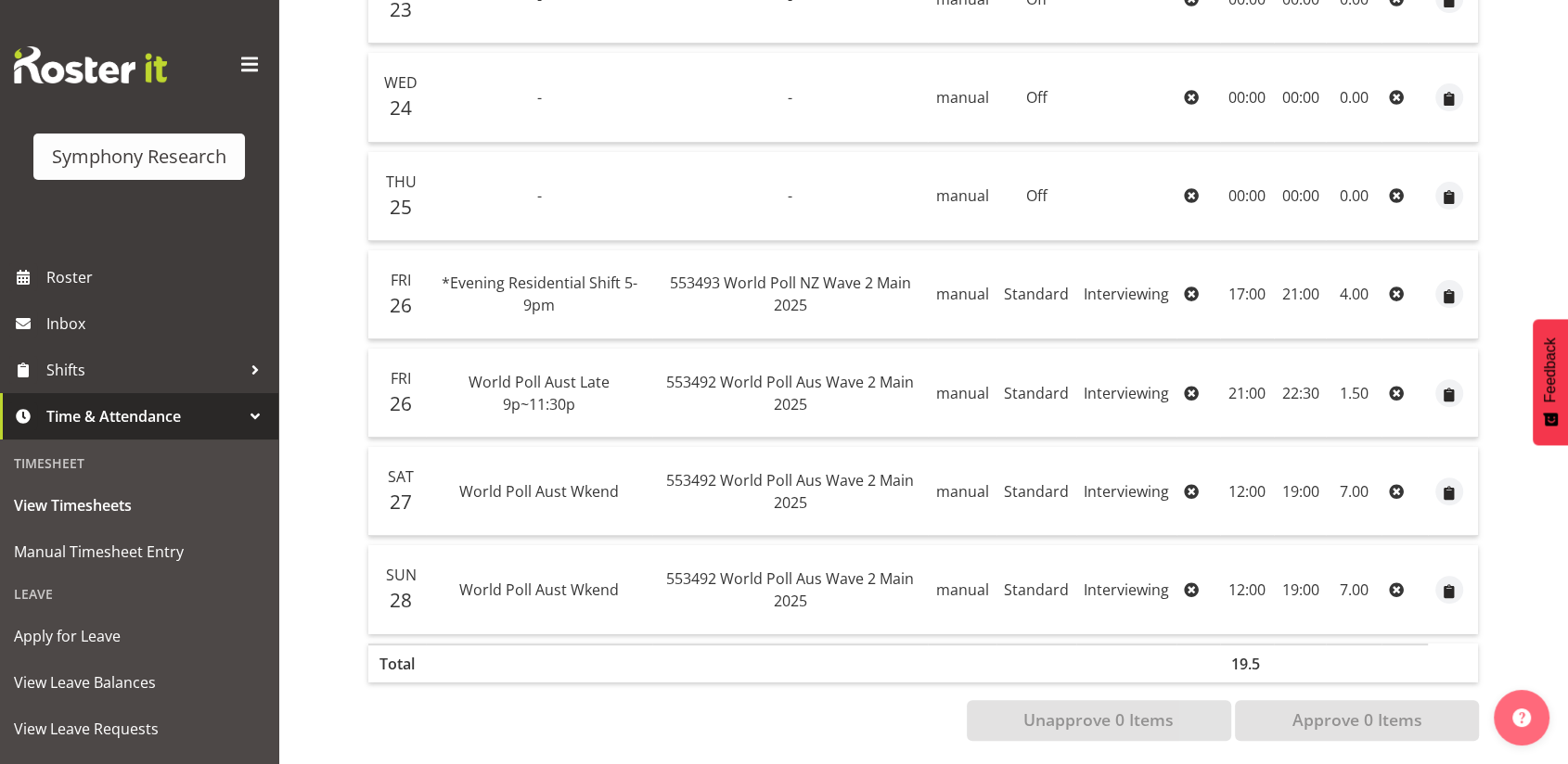
scroll to position [592, 0]
